Goal: Navigation & Orientation: Find specific page/section

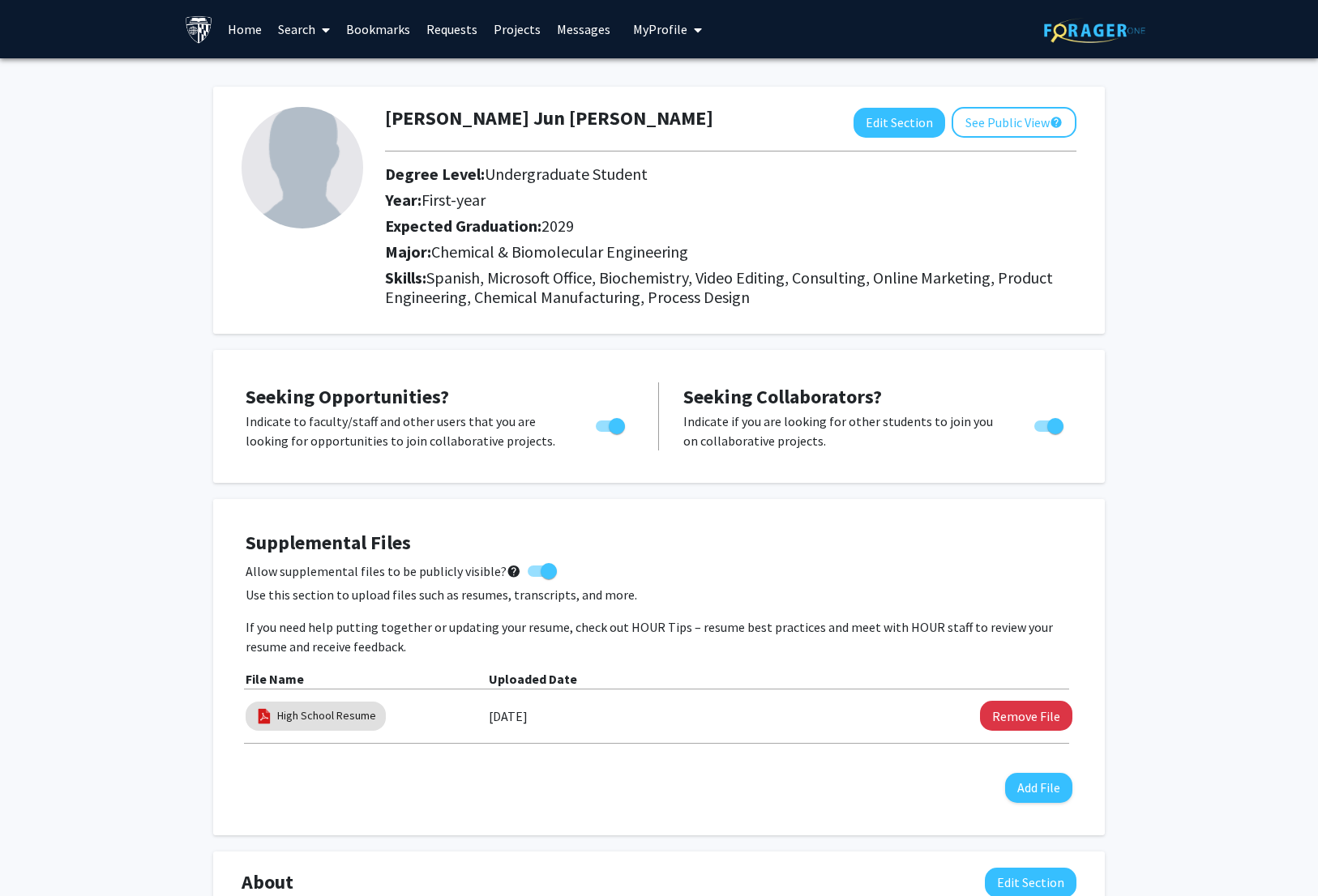
click at [514, 31] on link "Projects" at bounding box center [517, 29] width 63 height 57
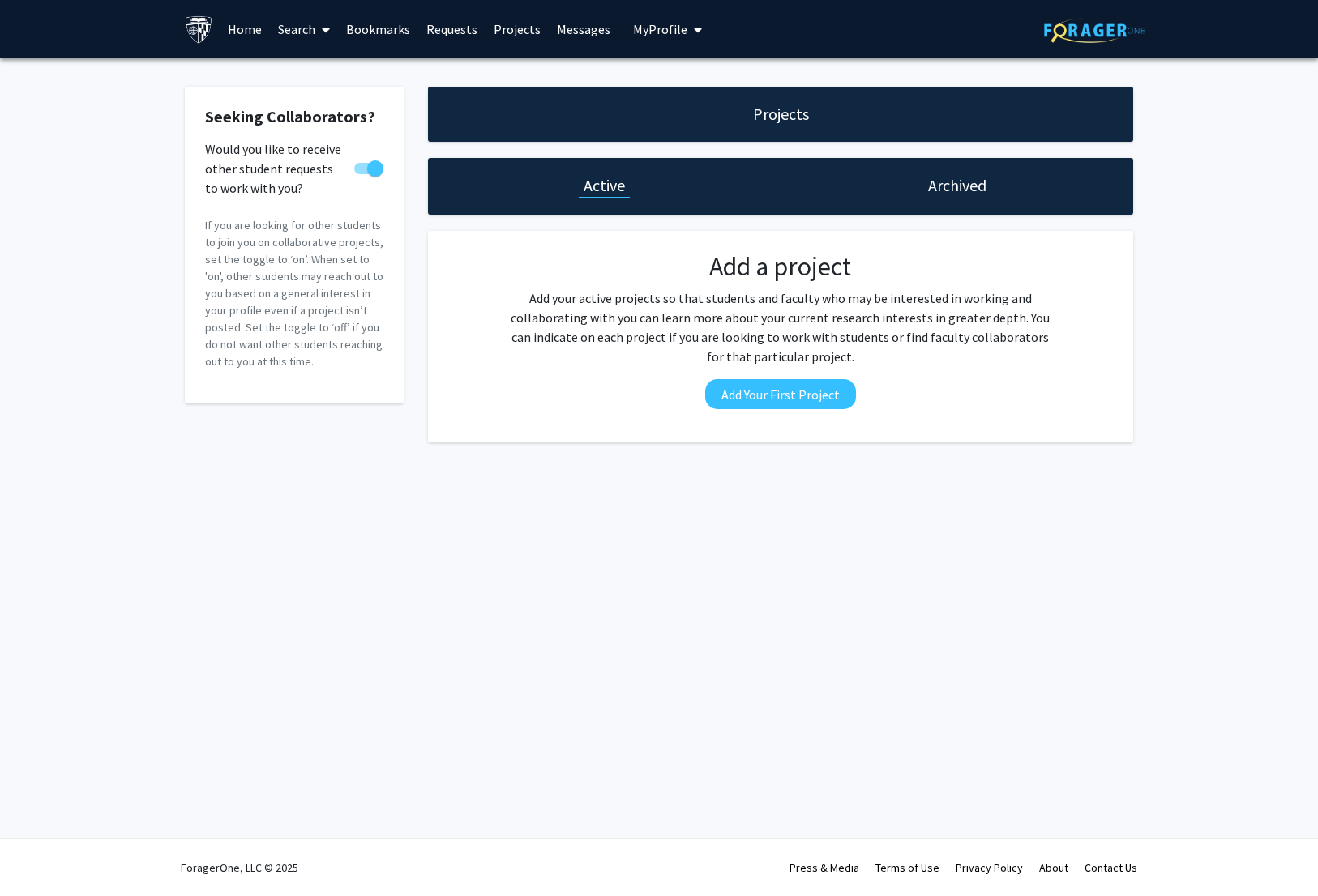
click at [436, 35] on link "Requests" at bounding box center [452, 29] width 68 height 57
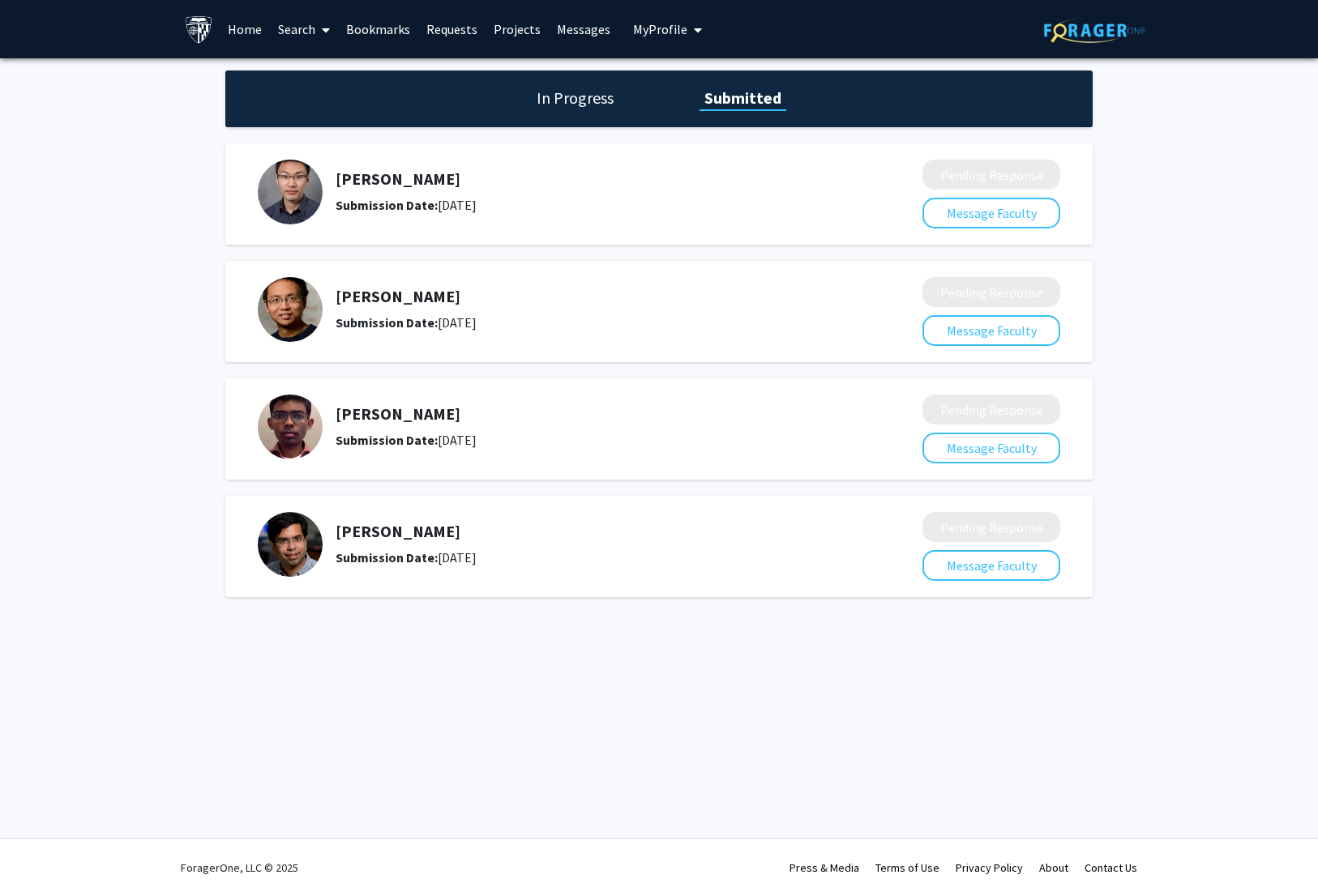
click at [244, 32] on link "Home" at bounding box center [245, 29] width 50 height 57
